Goal: Information Seeking & Learning: Learn about a topic

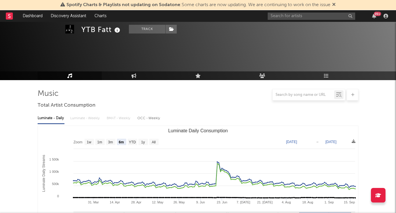
select select "6m"
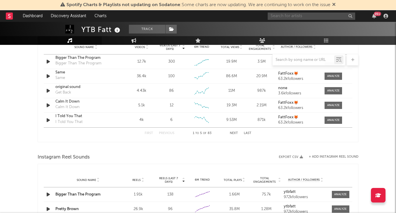
click at [308, 15] on input "text" at bounding box center [310, 16] width 87 height 7
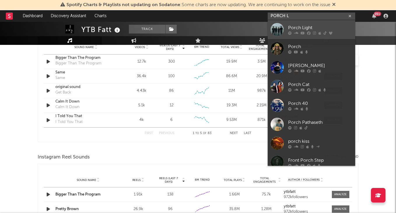
type input "PORCH L"
click at [316, 27] on div "Porch Light" at bounding box center [320, 27] width 64 height 7
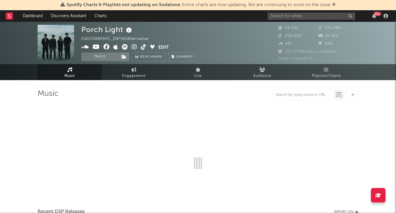
select select "6m"
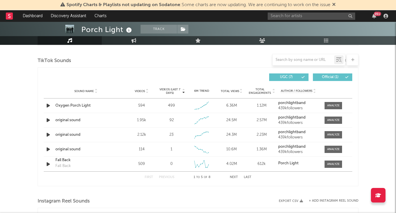
scroll to position [403, 0]
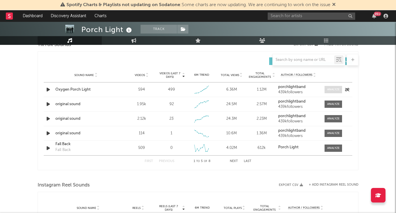
click at [333, 88] on div at bounding box center [333, 89] width 13 height 4
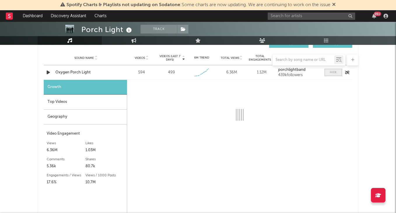
scroll to position [421, 0]
select select "1w"
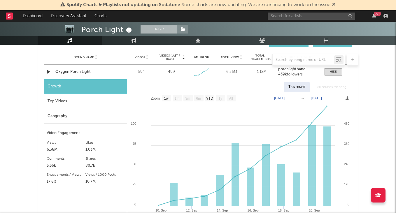
click at [164, 29] on button "Track" at bounding box center [158, 29] width 36 height 9
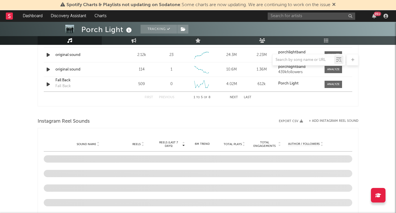
select select "6m"
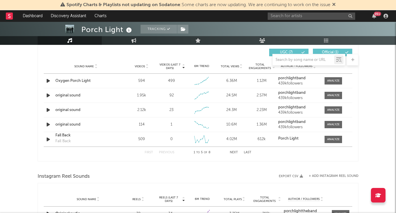
scroll to position [392, 0]
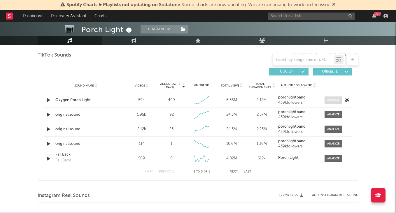
click at [332, 100] on div at bounding box center [333, 100] width 13 height 4
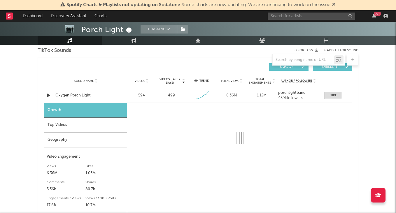
select select "1w"
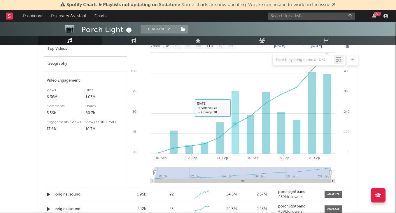
scroll to position [473, 0]
click at [305, 18] on input "text" at bounding box center [310, 16] width 87 height 7
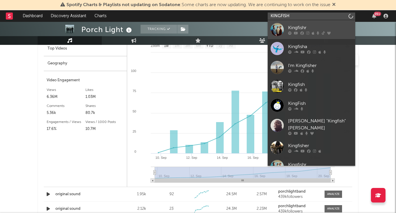
type input "KINGFISH"
click at [315, 29] on div "Kingfishr" at bounding box center [320, 27] width 64 height 7
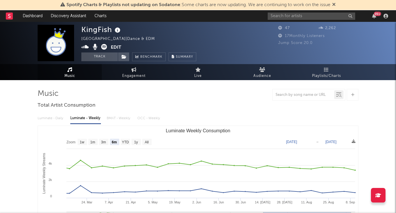
click at [297, 20] on div "99 +" at bounding box center [328, 16] width 122 height 12
click at [137, 140] on text "1y" at bounding box center [136, 142] width 4 height 4
select select "1y"
type input "[DATE]"
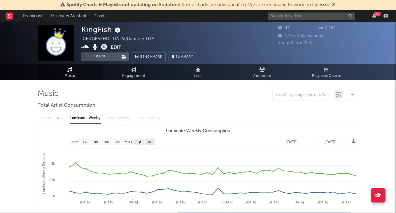
click at [147, 143] on rect "Luminate Weekly Consumption" at bounding box center [149, 142] width 9 height 6
select select "All"
type input "[DATE]"
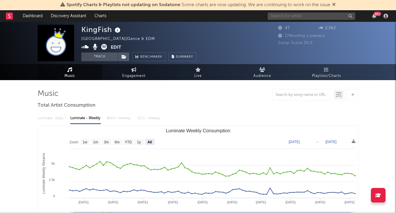
click at [308, 16] on input "text" at bounding box center [310, 16] width 87 height 7
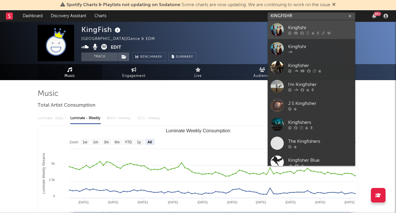
type input "KINGFISHR"
click at [319, 25] on div "Kingfishr" at bounding box center [320, 27] width 64 height 7
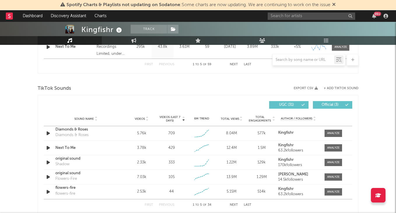
scroll to position [339, 0]
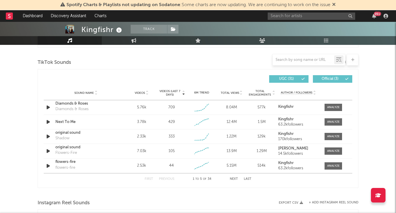
select select "6m"
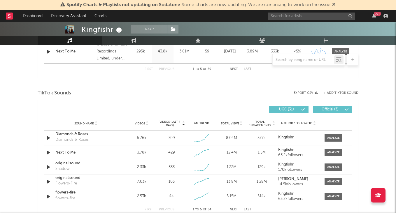
scroll to position [354, 0]
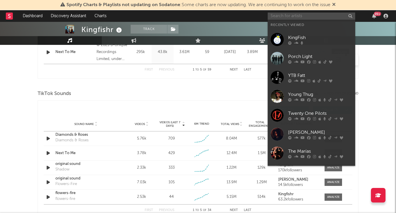
click at [290, 16] on input "text" at bounding box center [310, 16] width 87 height 7
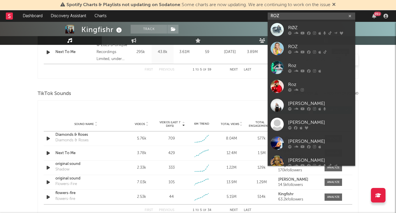
click at [298, 19] on input "ROZ" at bounding box center [310, 16] width 87 height 7
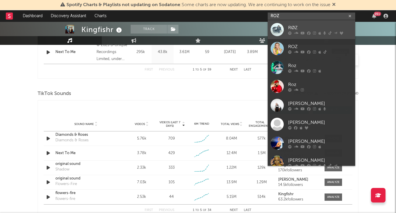
type input "ROZ"
click at [298, 23] on link "RØZ" at bounding box center [310, 29] width 87 height 19
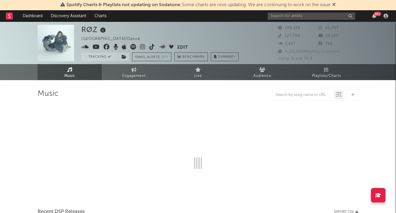
select select "6m"
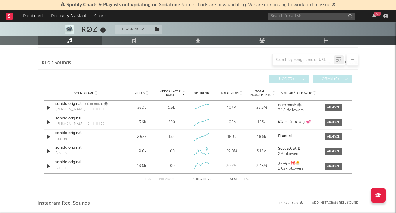
scroll to position [384, 0]
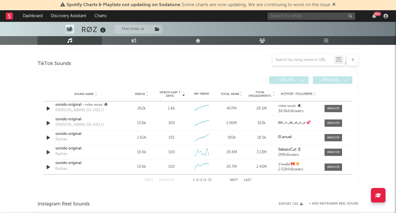
click at [298, 17] on input "text" at bounding box center [310, 16] width 87 height 7
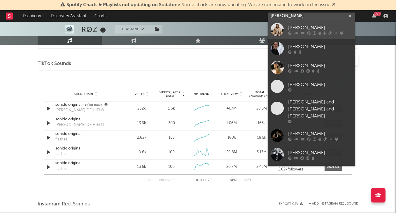
type input "[PERSON_NAME]"
click at [329, 27] on div "[PERSON_NAME]" at bounding box center [320, 27] width 64 height 7
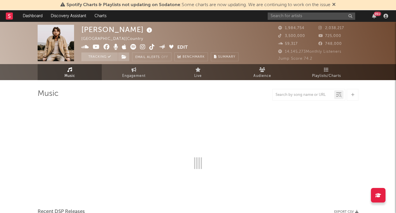
select select "6m"
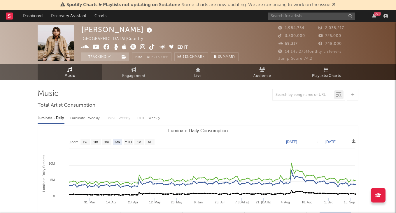
click at [309, 98] on div at bounding box center [302, 94] width 61 height 7
click at [306, 94] on input "text" at bounding box center [302, 95] width 61 height 5
type input "LOST"
click at [299, 13] on input "text" at bounding box center [310, 16] width 87 height 7
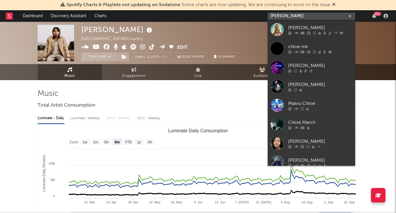
type input "[PERSON_NAME]"
click at [315, 28] on div "[PERSON_NAME]" at bounding box center [320, 27] width 64 height 7
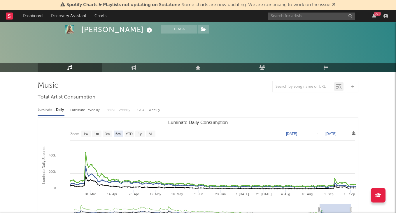
scroll to position [22, 0]
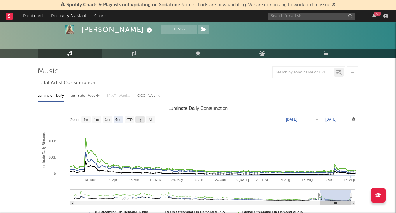
click at [142, 120] on rect "Luminate Daily Consumption" at bounding box center [139, 119] width 9 height 6
select select "1y"
type input "[DATE]"
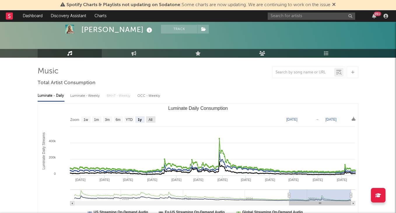
click at [154, 120] on rect "Luminate Daily Consumption" at bounding box center [150, 119] width 9 height 6
select select "All"
type input "[DATE]"
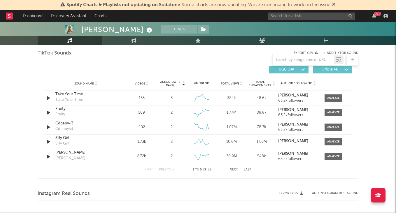
scroll to position [395, 0]
click at [301, 60] on input "text" at bounding box center [302, 60] width 61 height 5
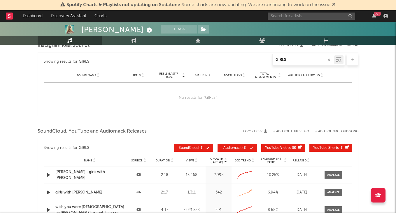
type input "GIRLS"
